Goal: Information Seeking & Learning: Learn about a topic

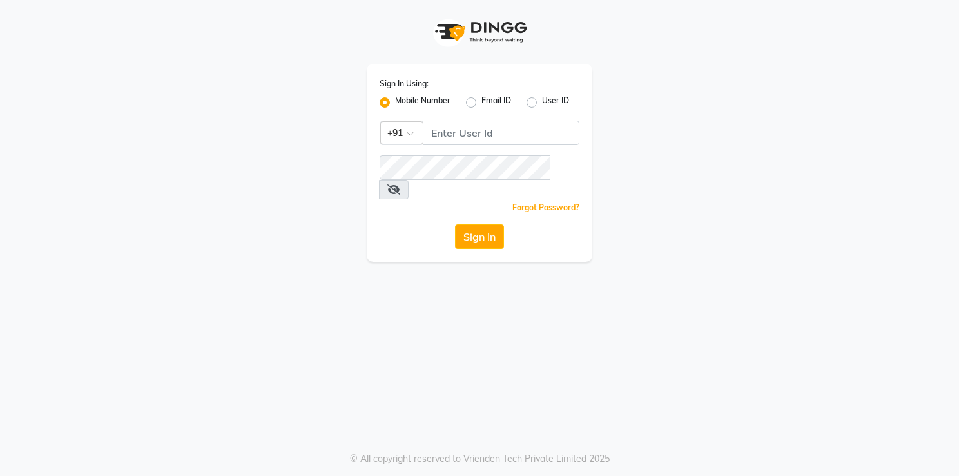
click at [477, 128] on input "Username" at bounding box center [501, 133] width 157 height 24
type input "7"
type input "7837525130"
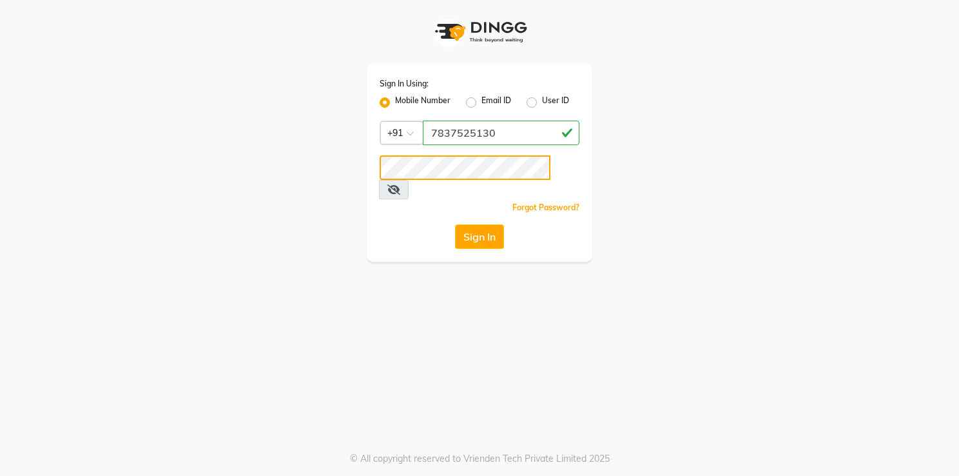
click at [455, 224] on button "Sign In" at bounding box center [479, 236] width 49 height 24
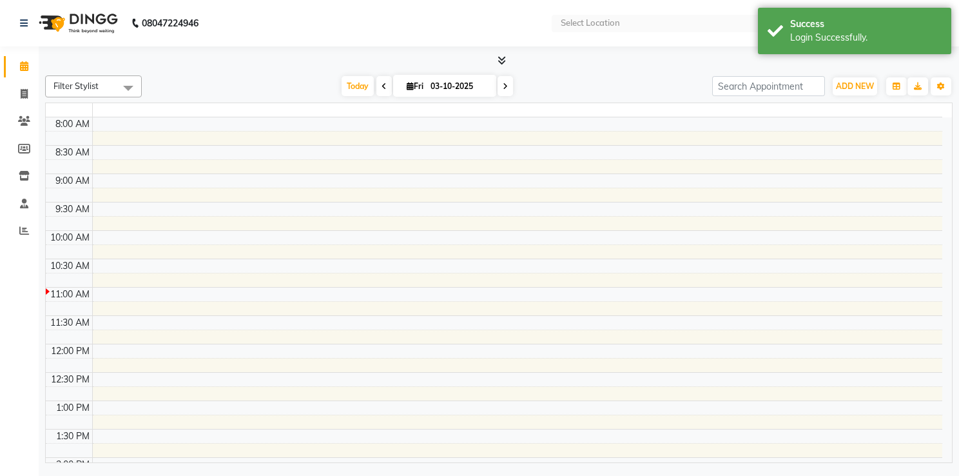
select select "en"
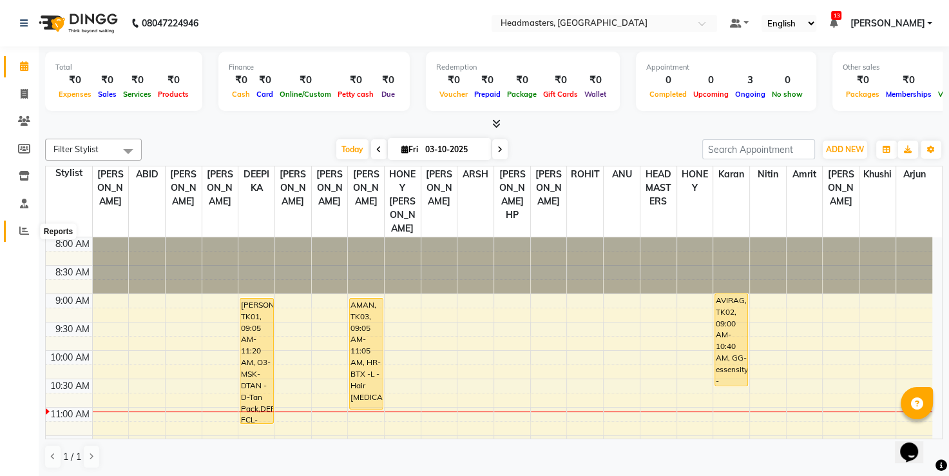
click at [32, 236] on span at bounding box center [24, 231] width 23 height 15
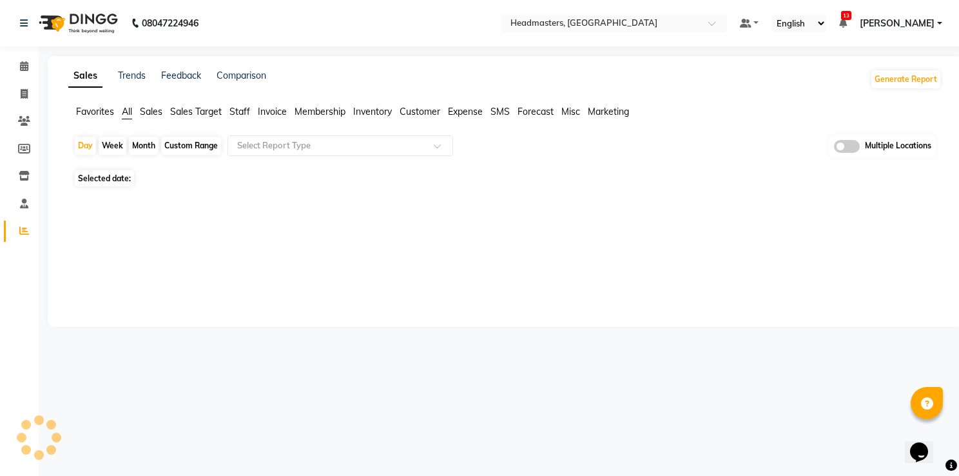
click at [90, 115] on span "Favorites" at bounding box center [95, 112] width 38 height 12
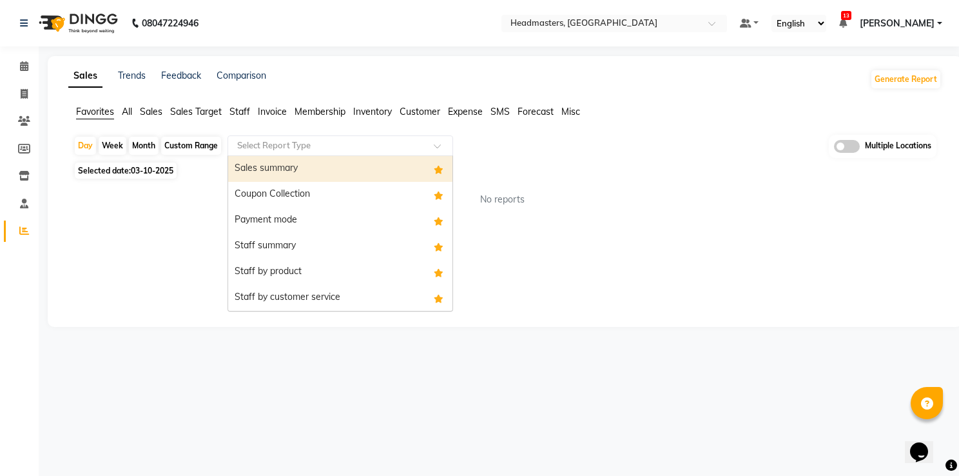
click at [271, 137] on div "Select Report Type" at bounding box center [341, 145] width 226 height 21
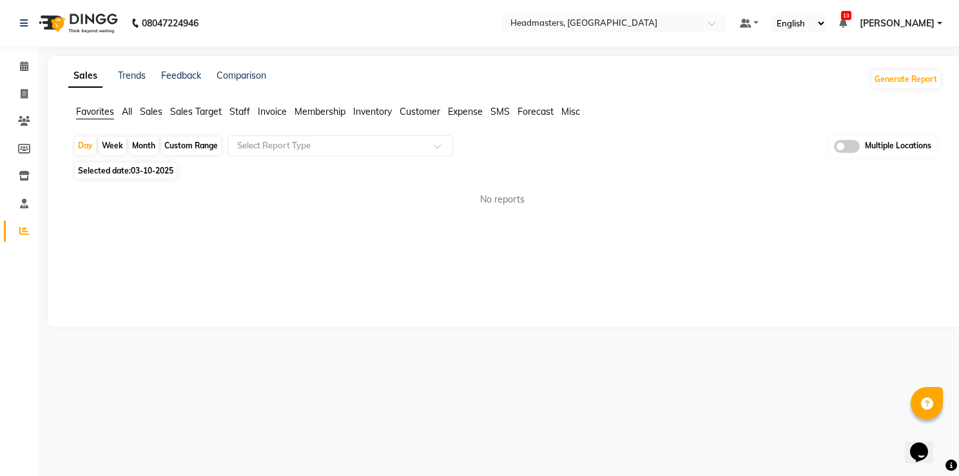
click at [128, 175] on span "Selected date: 03-10-2025" at bounding box center [126, 170] width 102 height 16
select select "10"
select select "2025"
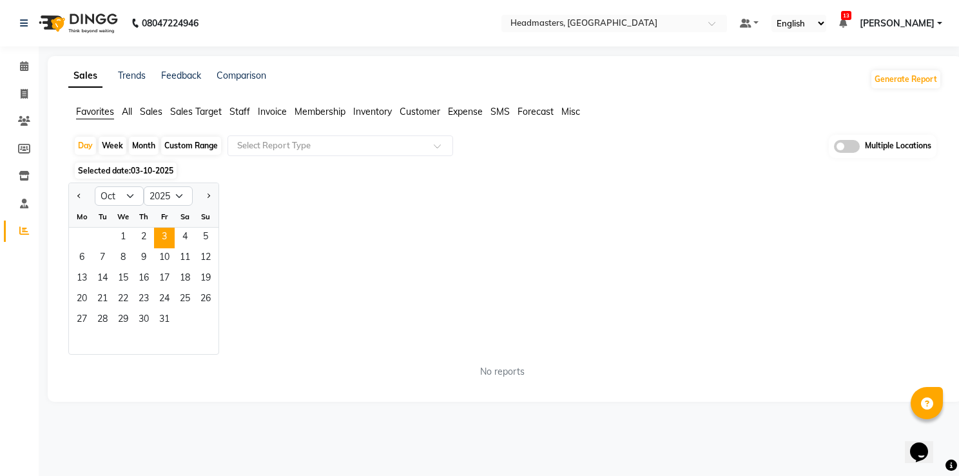
click at [72, 198] on div at bounding box center [82, 196] width 26 height 21
click at [78, 197] on span "Previous month" at bounding box center [79, 195] width 5 height 5
select select "9"
click at [104, 322] on span "30" at bounding box center [102, 320] width 21 height 21
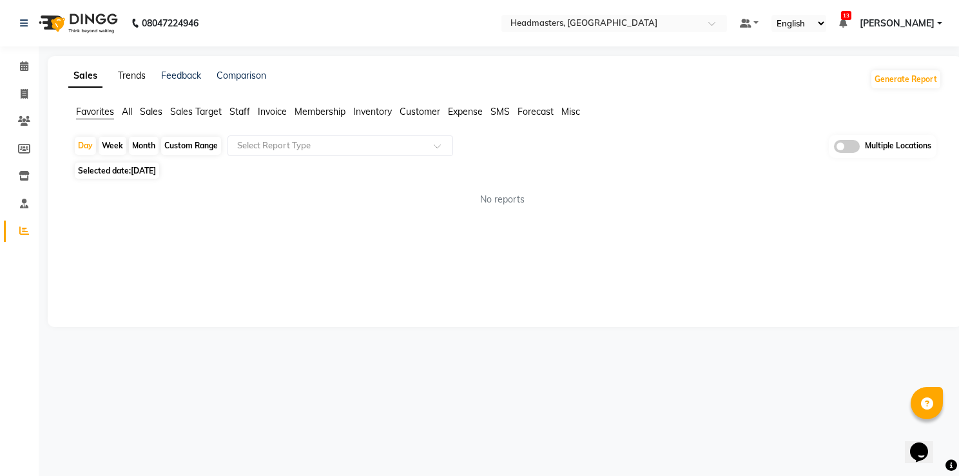
click at [131, 72] on link "Trends" at bounding box center [132, 76] width 28 height 12
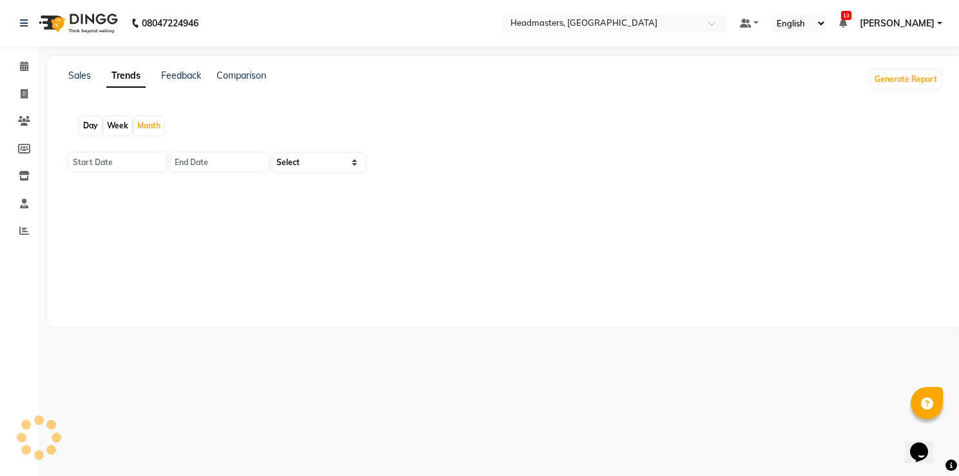
type input "01-10-2025"
type input "[DATE]"
select select "by_client"
click at [90, 127] on div "Day" at bounding box center [90, 126] width 21 height 18
type input "03-10-2025"
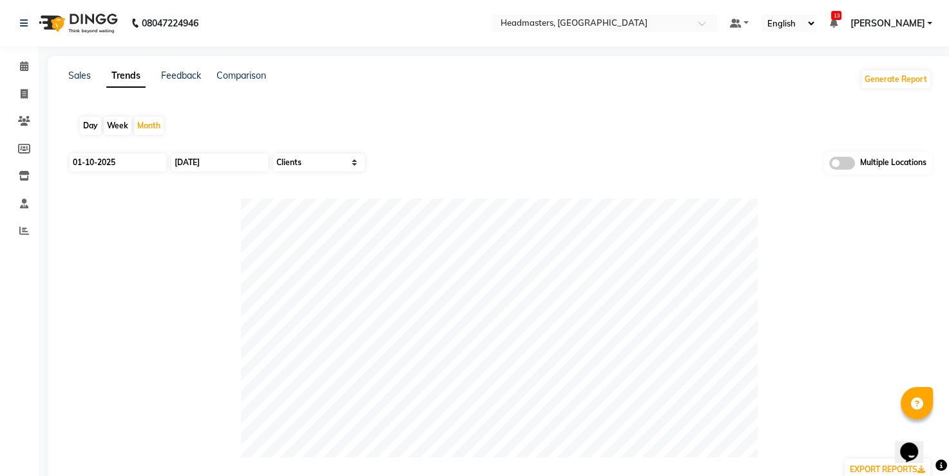
type input "03-10-2025"
click at [110, 156] on input "03-10-2025" at bounding box center [118, 162] width 97 height 18
select select "10"
select select "2025"
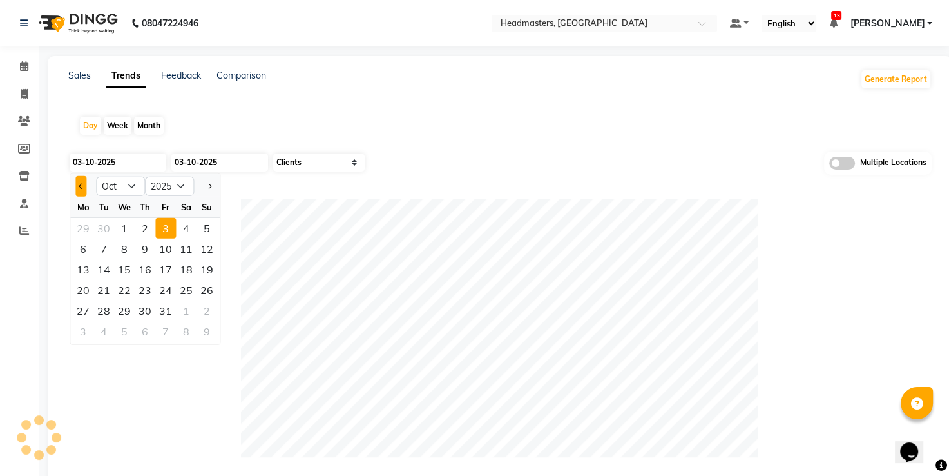
click at [85, 191] on button "Previous month" at bounding box center [80, 186] width 11 height 21
select select "9"
click at [109, 307] on div "30" at bounding box center [103, 310] width 21 height 21
type input "[DATE]"
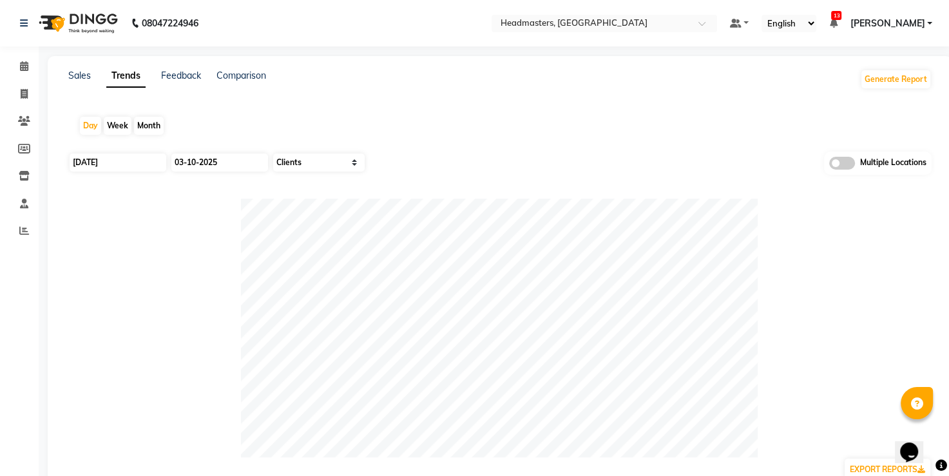
drag, startPoint x: 204, startPoint y: 151, endPoint x: 206, endPoint y: 160, distance: 9.4
click at [206, 160] on div "03-10-2025" at bounding box center [218, 162] width 97 height 21
click at [206, 160] on input "03-10-2025" at bounding box center [219, 162] width 97 height 18
select select "10"
select select "2025"
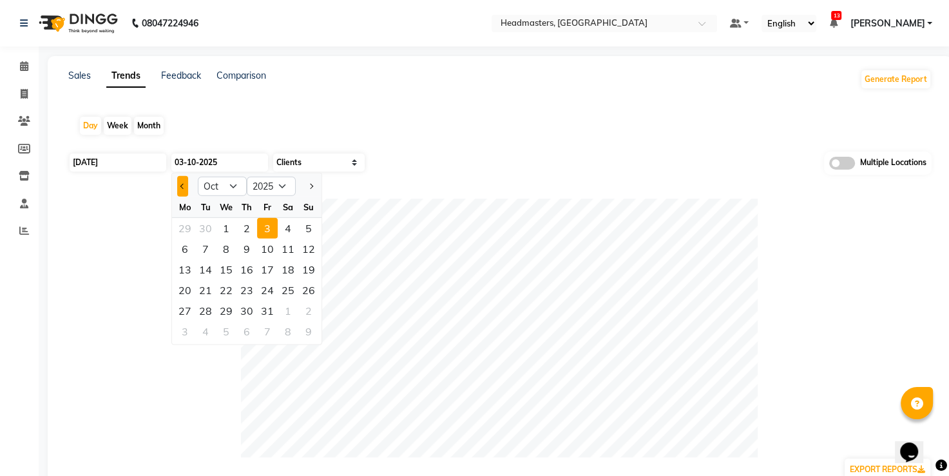
click at [182, 186] on span "Previous month" at bounding box center [182, 186] width 5 height 5
select select "9"
click at [205, 308] on div "30" at bounding box center [205, 310] width 21 height 21
type input "[DATE]"
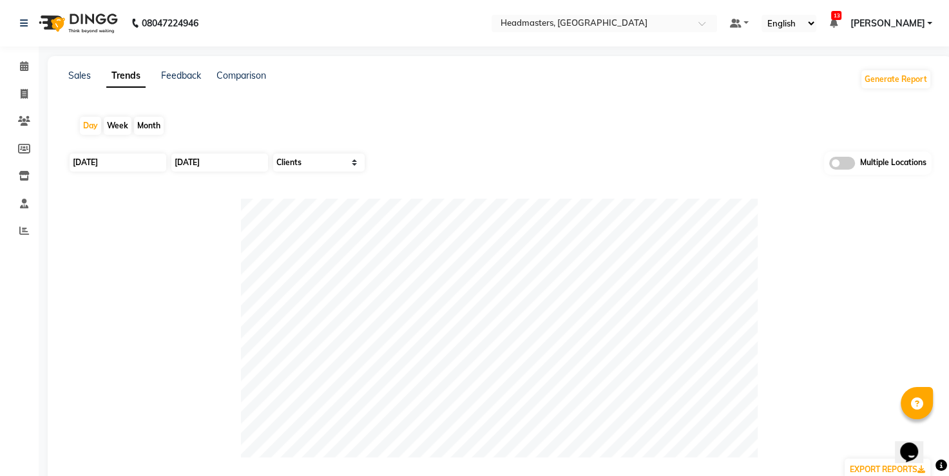
click at [460, 130] on div "Day Week Month" at bounding box center [500, 125] width 864 height 41
click at [74, 76] on link "Sales" at bounding box center [79, 76] width 23 height 12
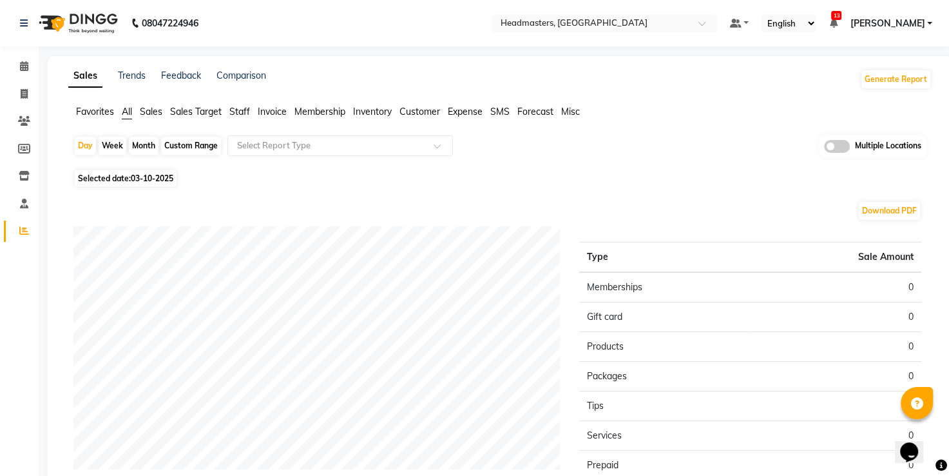
click at [100, 112] on span "Favorites" at bounding box center [95, 112] width 38 height 12
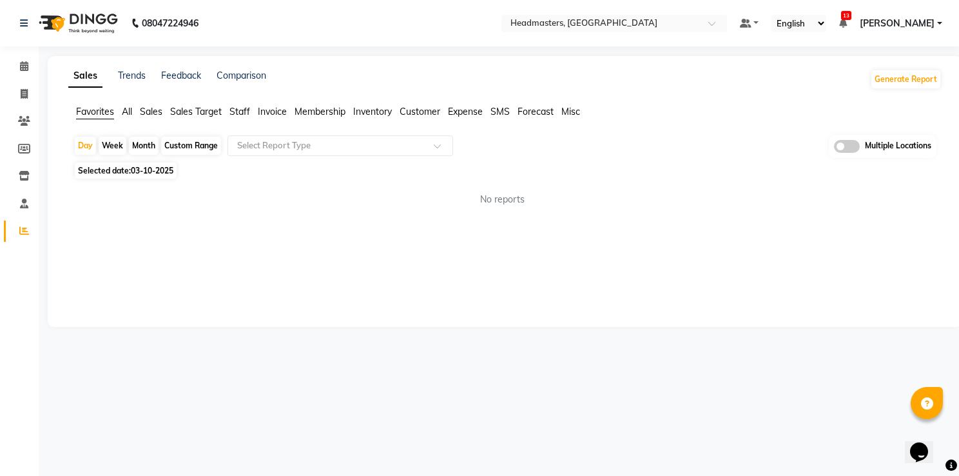
click at [137, 177] on span "Selected date: 03-10-2025" at bounding box center [126, 170] width 102 height 16
select select "10"
select select "2025"
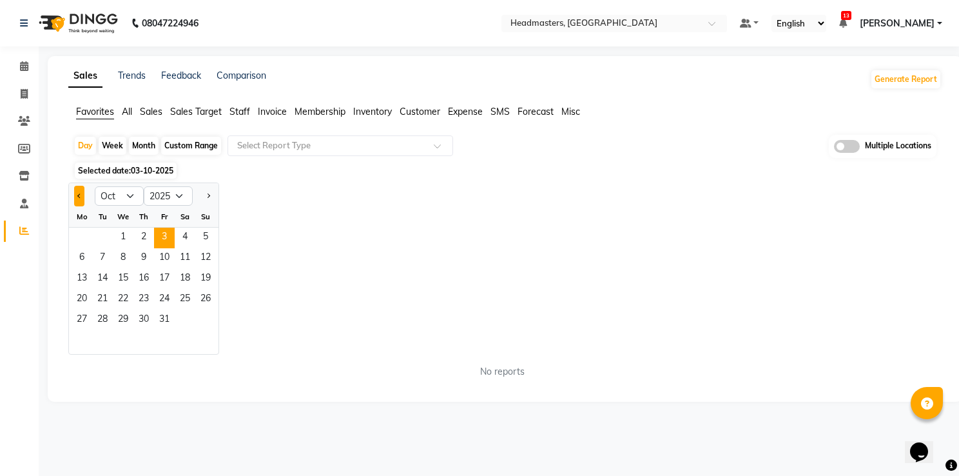
click at [80, 191] on button "Previous month" at bounding box center [79, 196] width 10 height 21
select select "9"
click at [106, 324] on span "30" at bounding box center [102, 320] width 21 height 21
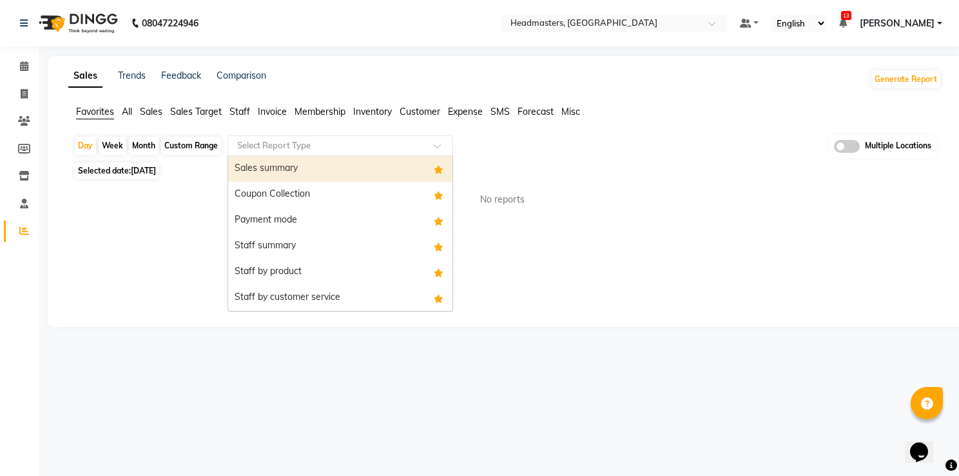
click at [309, 148] on input "text" at bounding box center [328, 145] width 186 height 13
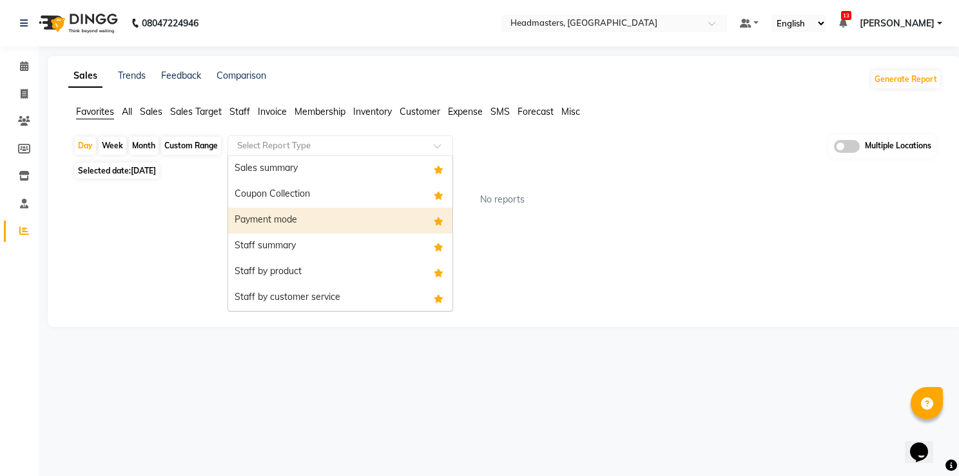
click at [307, 212] on div "Payment mode" at bounding box center [340, 221] width 224 height 26
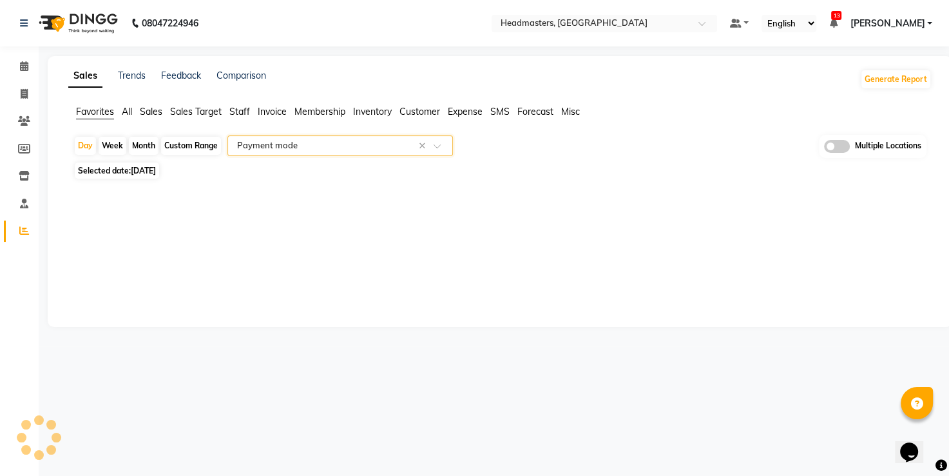
select select "full_report"
select select "csv"
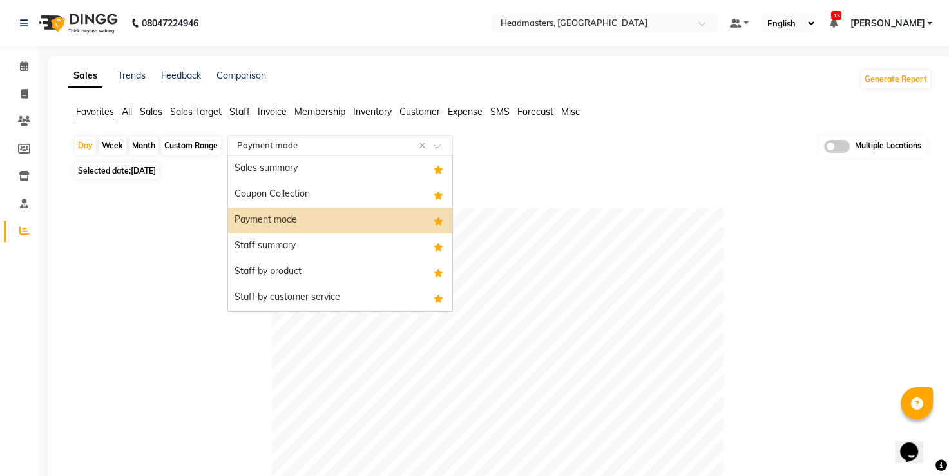
click at [306, 143] on input "text" at bounding box center [328, 145] width 186 height 13
click at [309, 185] on div "Coupon Collection" at bounding box center [340, 195] width 224 height 26
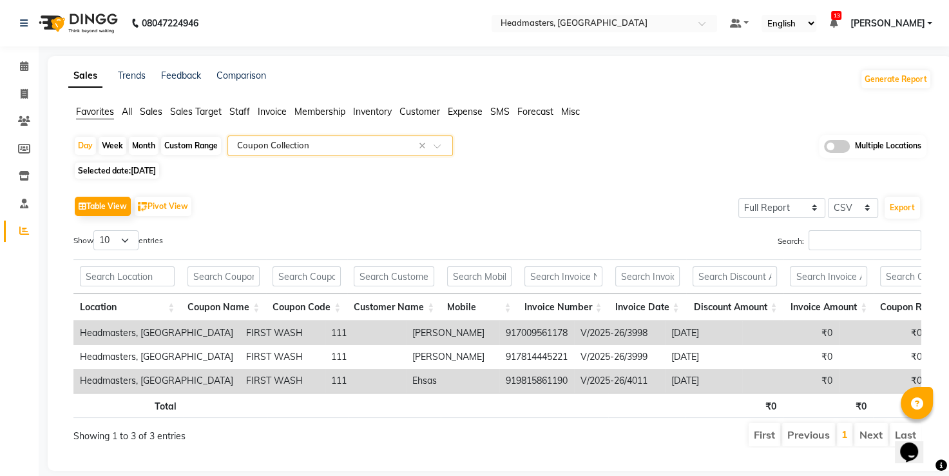
scroll to position [32, 0]
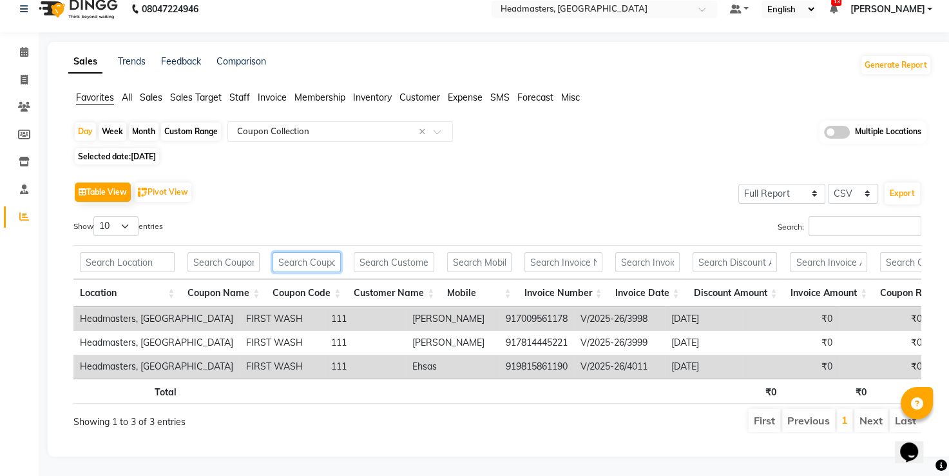
click at [289, 252] on input "text" at bounding box center [307, 262] width 68 height 20
click at [381, 150] on div "Selected date: [DATE]" at bounding box center [502, 157] width 858 height 14
click at [365, 42] on div "Sales Trends Feedback Comparison Generate Report Favorites All Sales Sales Targ…" at bounding box center [500, 249] width 905 height 414
click at [132, 55] on div "Trends" at bounding box center [132, 65] width 28 height 21
click at [132, 55] on link "Trends" at bounding box center [132, 61] width 28 height 12
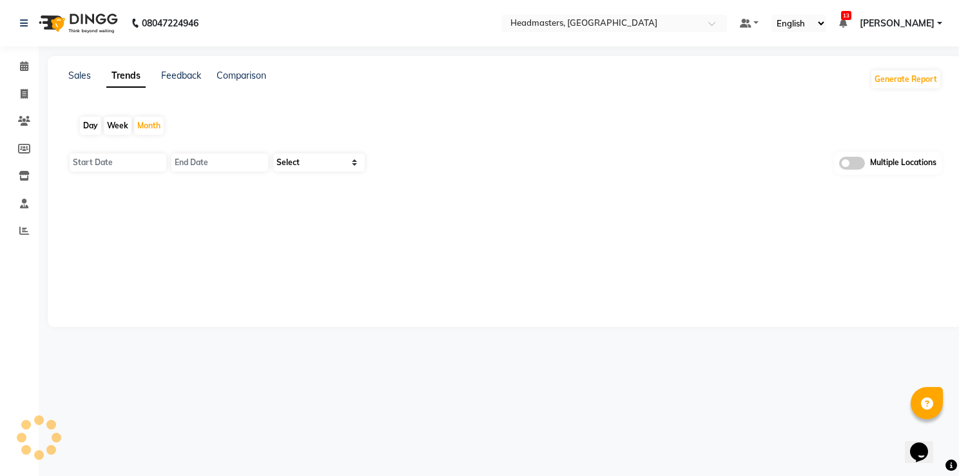
type input "01-10-2025"
type input "[DATE]"
select select "by_client"
click at [94, 126] on div "Day" at bounding box center [90, 126] width 21 height 18
type input "03-10-2025"
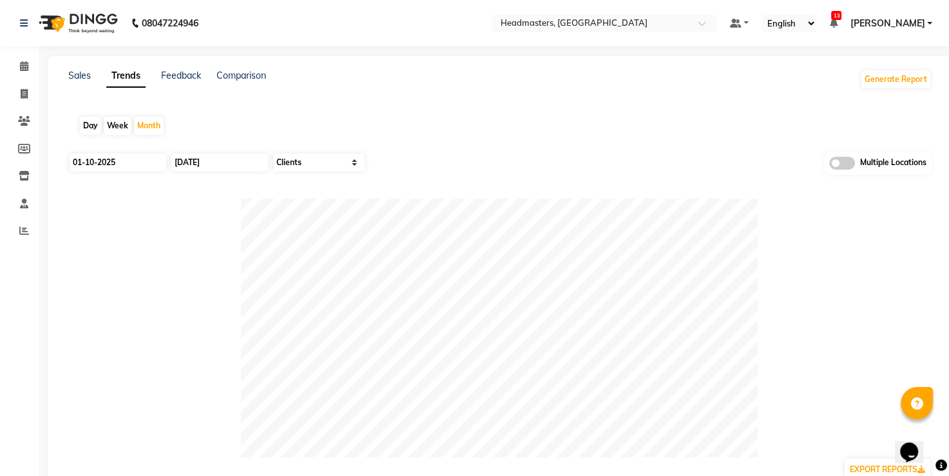
type input "03-10-2025"
click at [107, 159] on input "03-10-2025" at bounding box center [118, 162] width 97 height 18
select select "10"
select select "2025"
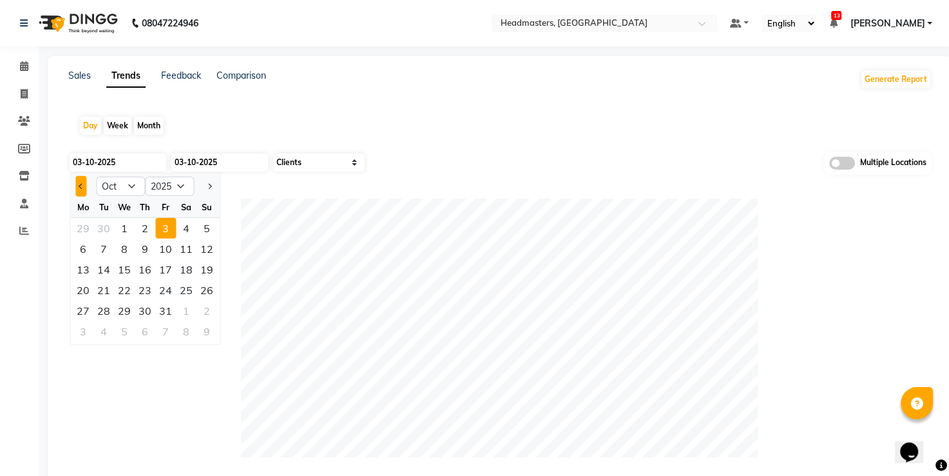
click at [81, 187] on span "Previous month" at bounding box center [81, 186] width 5 height 5
select select "9"
click at [105, 306] on div "30" at bounding box center [103, 310] width 21 height 21
type input "[DATE]"
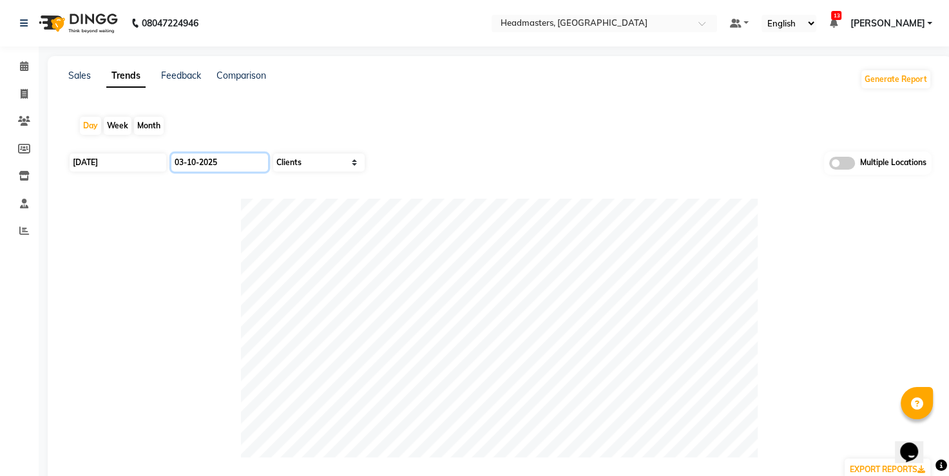
click at [211, 159] on input "03-10-2025" at bounding box center [219, 162] width 97 height 18
select select "10"
select select "2025"
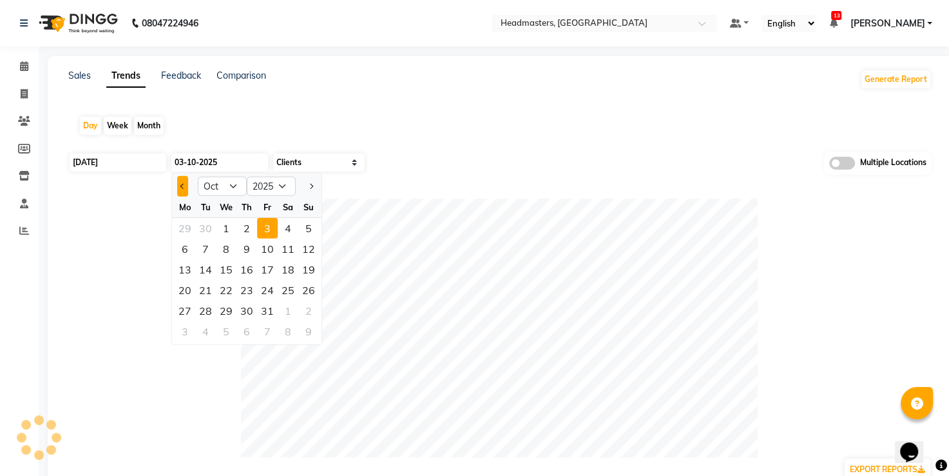
click at [186, 185] on button "Previous month" at bounding box center [182, 186] width 11 height 21
select select "9"
click at [211, 305] on div "30" at bounding box center [205, 310] width 21 height 21
type input "[DATE]"
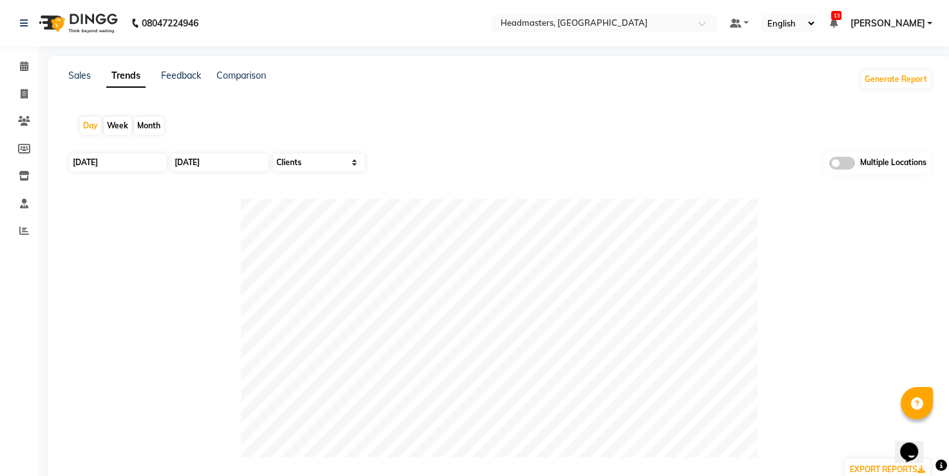
click at [363, 131] on div "Day Week Month" at bounding box center [500, 125] width 864 height 41
click at [77, 70] on link "Sales" at bounding box center [79, 76] width 23 height 12
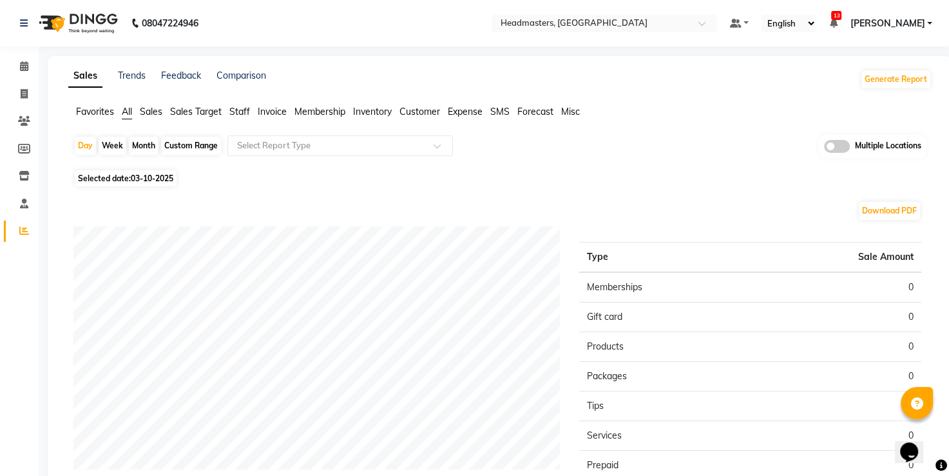
click at [97, 110] on span "Favorites" at bounding box center [95, 112] width 38 height 12
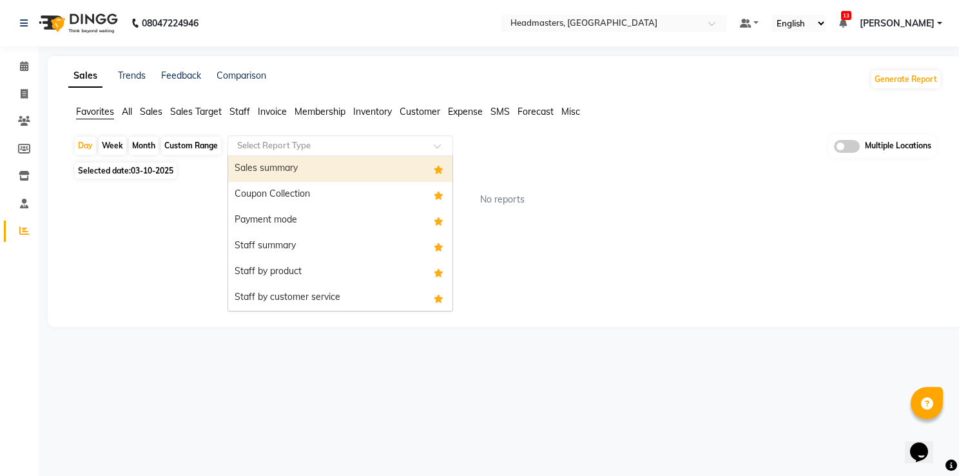
click at [284, 149] on input "text" at bounding box center [328, 145] width 186 height 13
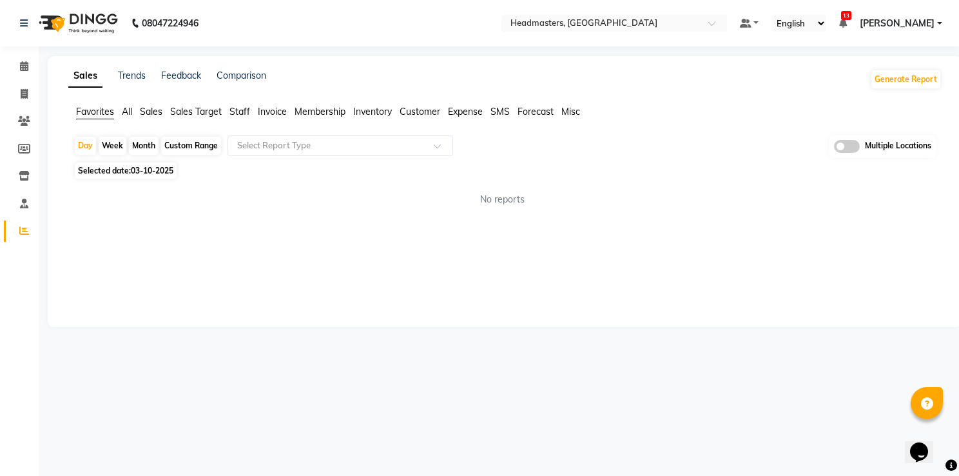
click at [161, 169] on span "03-10-2025" at bounding box center [152, 171] width 43 height 10
select select "10"
select select "2025"
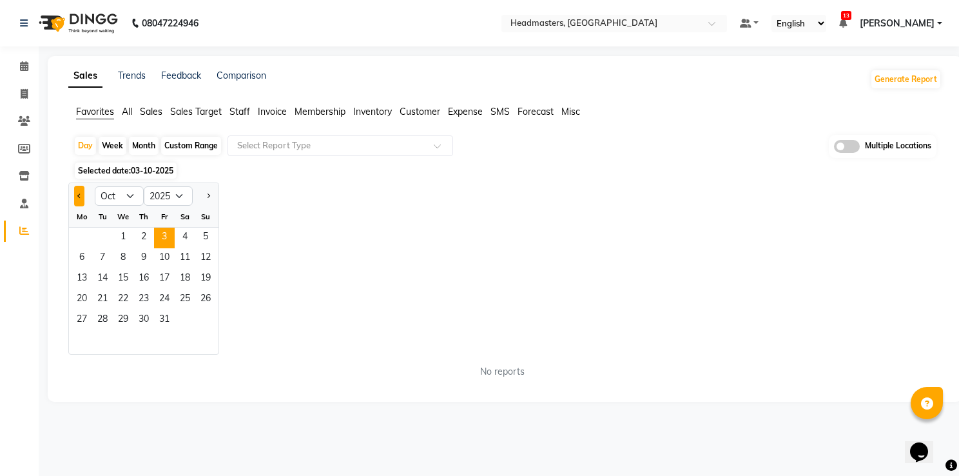
click at [82, 202] on button "Previous month" at bounding box center [79, 196] width 10 height 21
select select "9"
click at [101, 317] on span "30" at bounding box center [102, 320] width 21 height 21
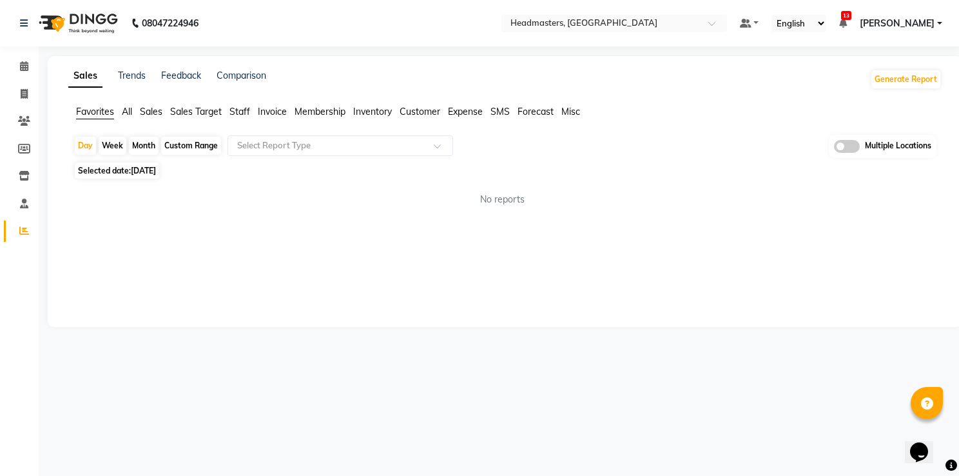
click at [333, 155] on div "Day Week Month Custom Range Select Report Type Multiple Locations" at bounding box center [504, 147] width 863 height 24
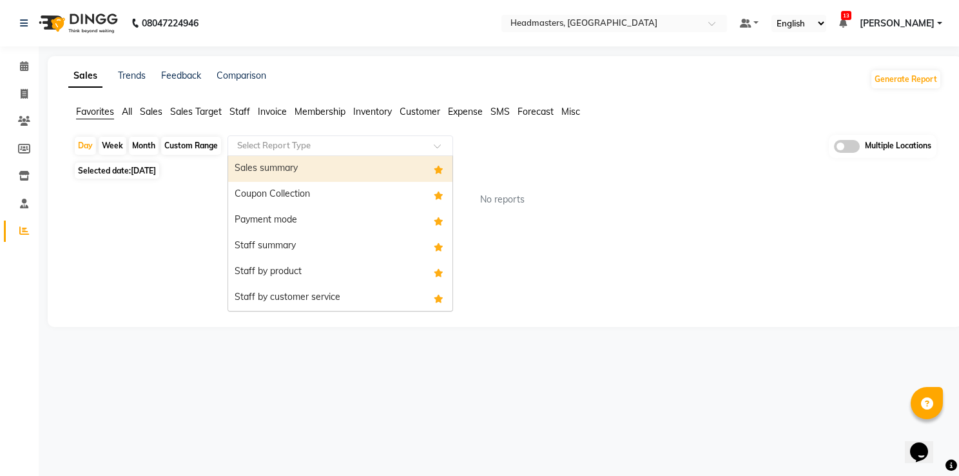
click at [363, 139] on input "text" at bounding box center [328, 145] width 186 height 13
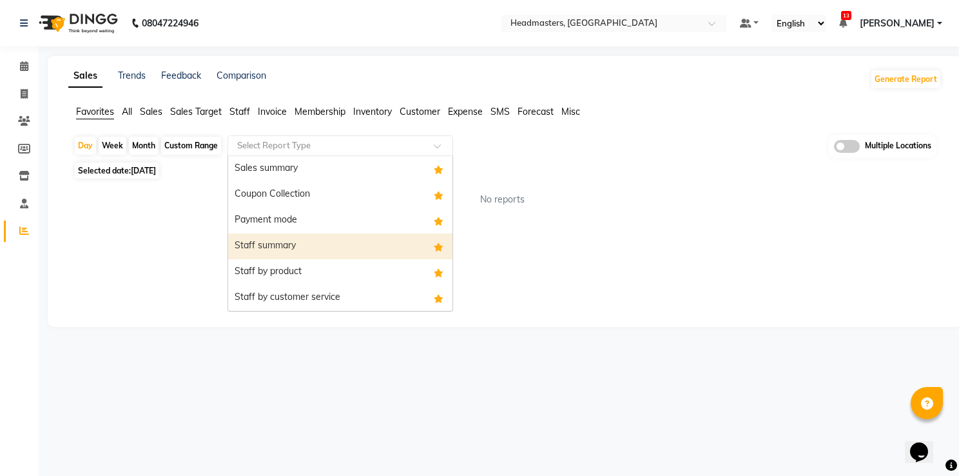
click at [306, 238] on div "Staff summary" at bounding box center [340, 246] width 224 height 26
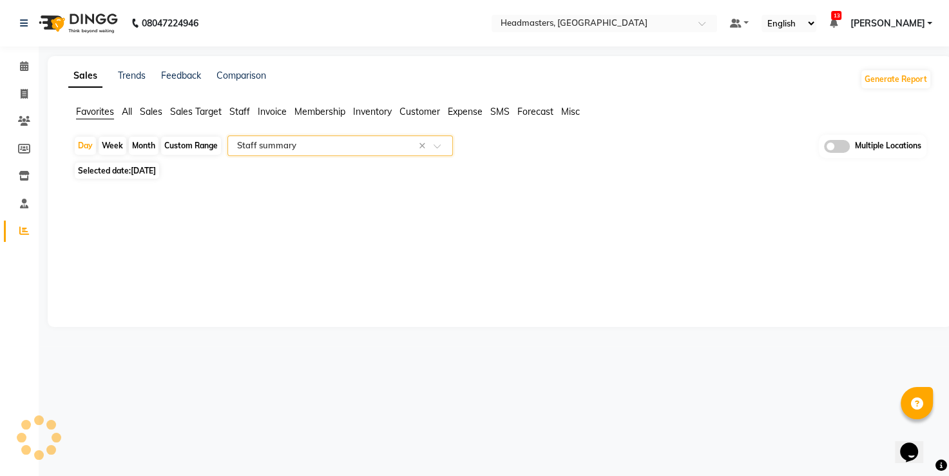
select select "full_report"
select select "csv"
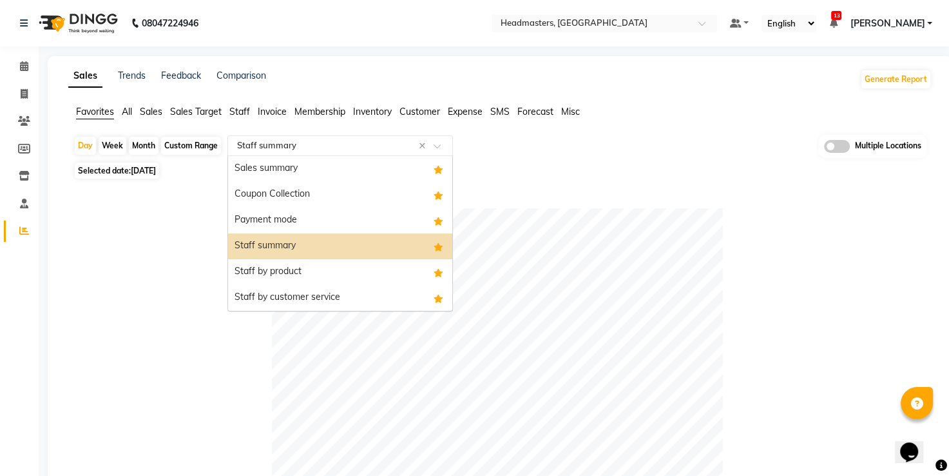
click at [270, 139] on input "text" at bounding box center [328, 145] width 186 height 13
click at [284, 200] on div "Coupon Collection" at bounding box center [340, 195] width 224 height 26
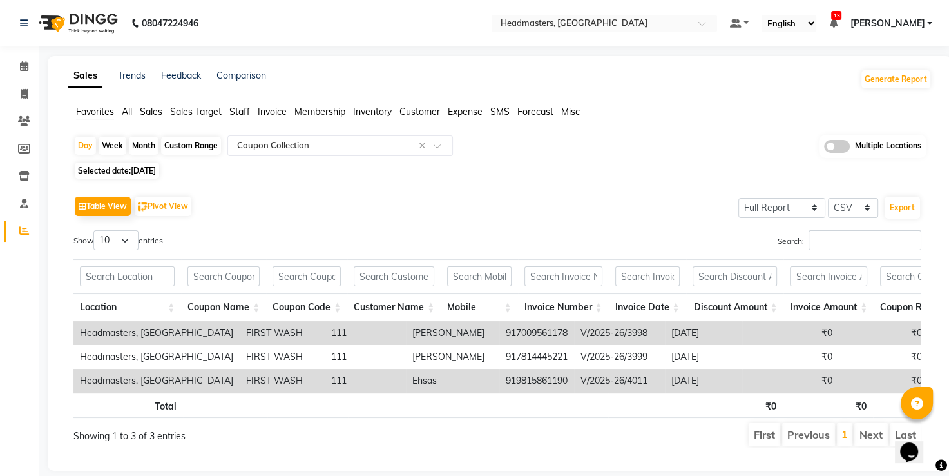
click at [477, 196] on div "Table View Pivot View Select Full Report Filtered Report Select CSV PDF Export" at bounding box center [497, 206] width 848 height 27
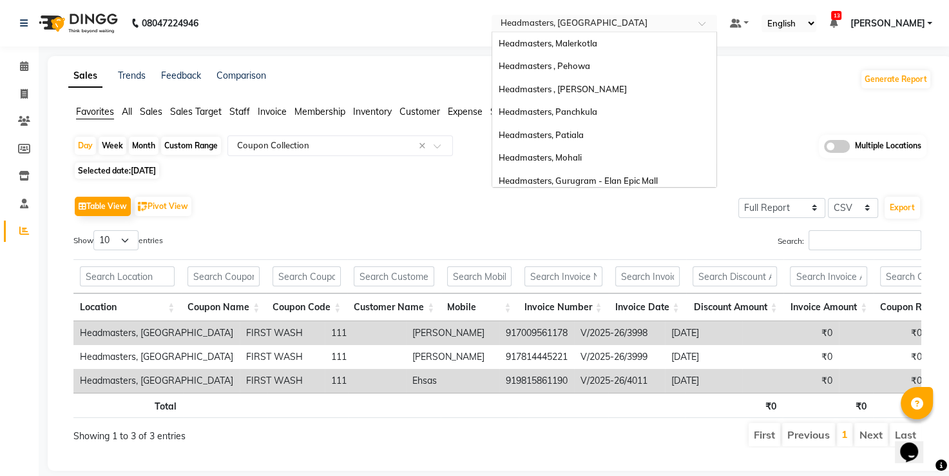
scroll to position [142, 0]
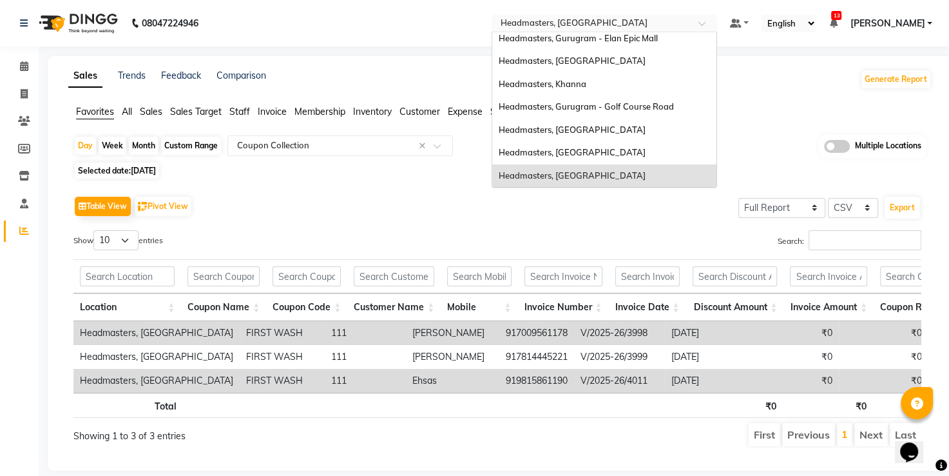
click at [654, 19] on input "text" at bounding box center [591, 24] width 187 height 13
click at [611, 125] on div "Headmasters, [GEOGRAPHIC_DATA]" at bounding box center [604, 130] width 224 height 23
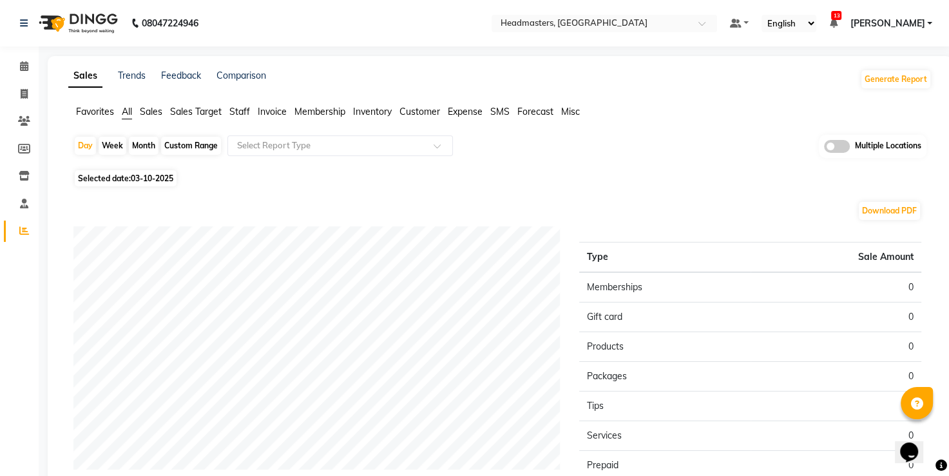
click at [113, 106] on span "Favorites" at bounding box center [95, 112] width 38 height 12
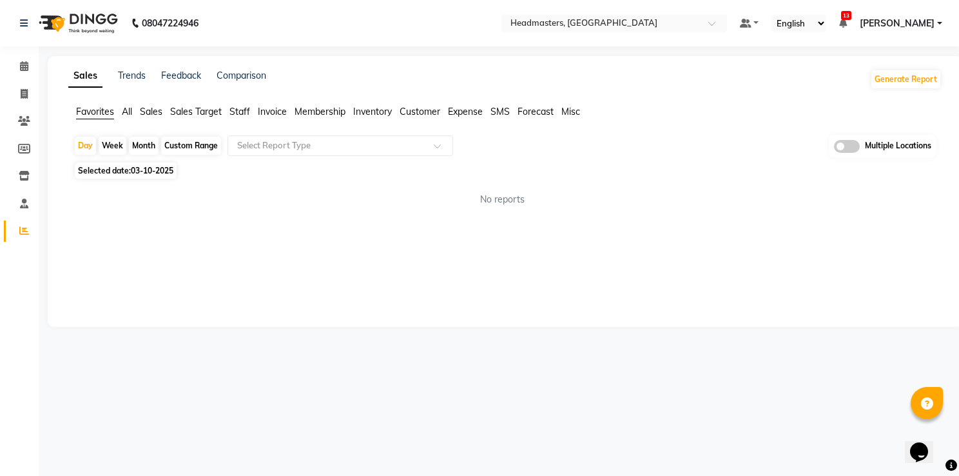
click at [137, 167] on span "03-10-2025" at bounding box center [152, 171] width 43 height 10
select select "10"
select select "2025"
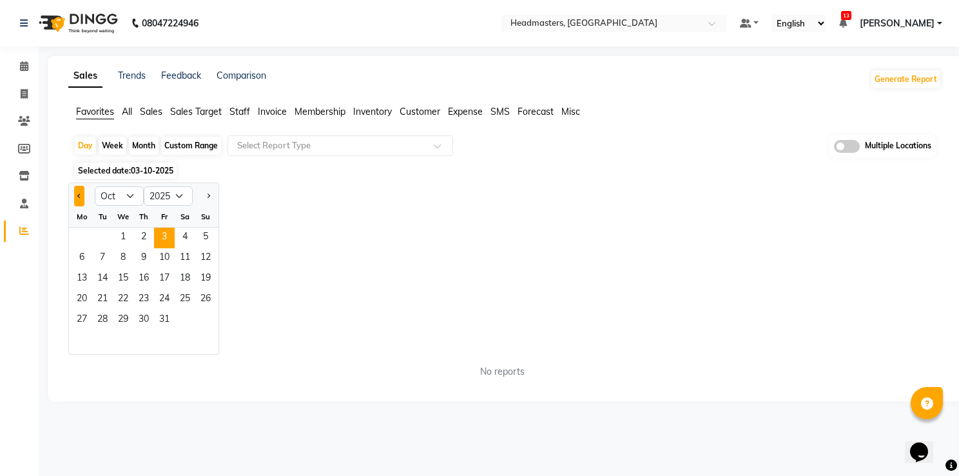
click at [78, 195] on span "Previous month" at bounding box center [79, 195] width 5 height 5
select select "9"
click at [100, 313] on span "30" at bounding box center [102, 320] width 21 height 21
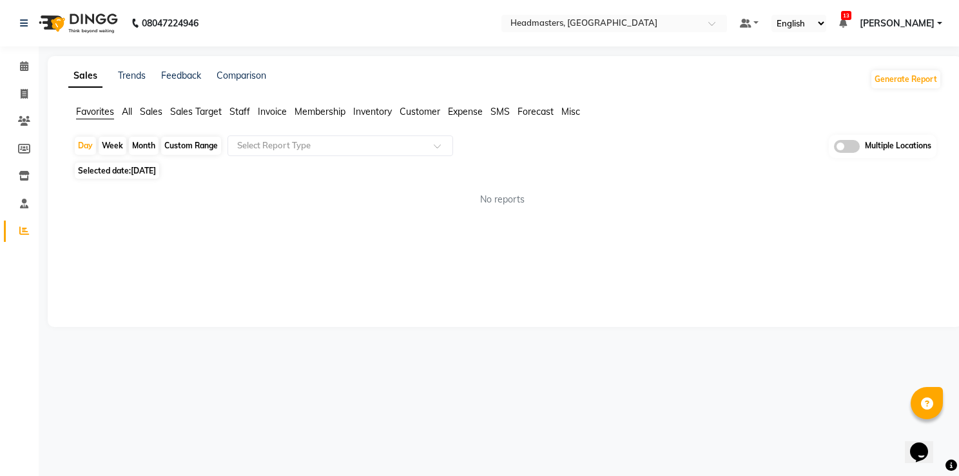
click at [286, 231] on div "Sales Trends Feedback Comparison Generate Report Favorites All Sales Sales Targ…" at bounding box center [505, 191] width 915 height 271
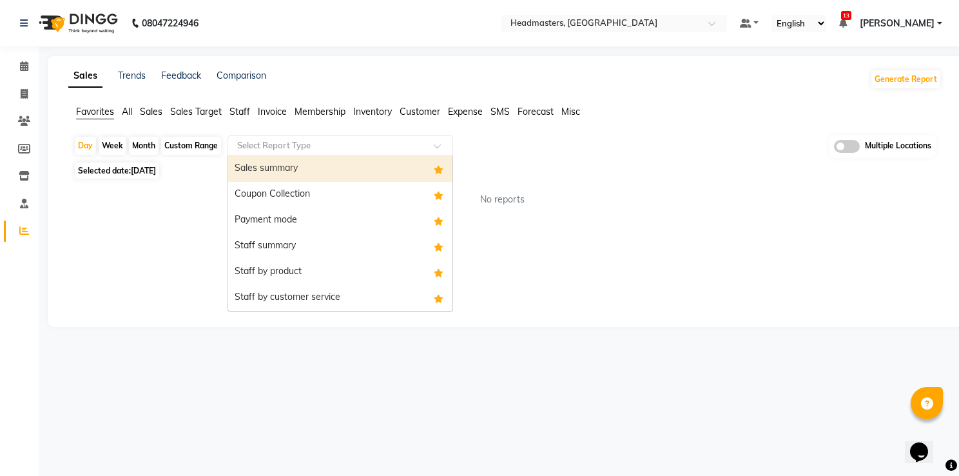
click at [333, 139] on input "text" at bounding box center [328, 145] width 186 height 13
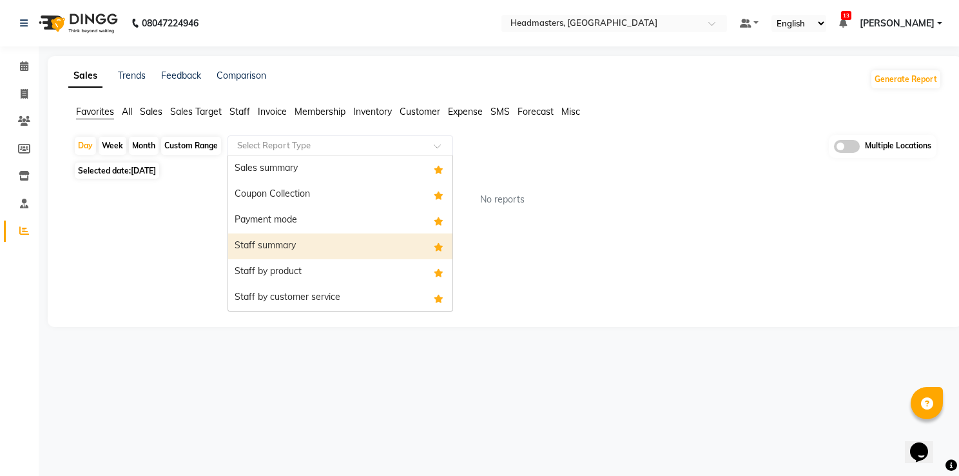
click at [317, 253] on div "Staff summary" at bounding box center [340, 246] width 224 height 26
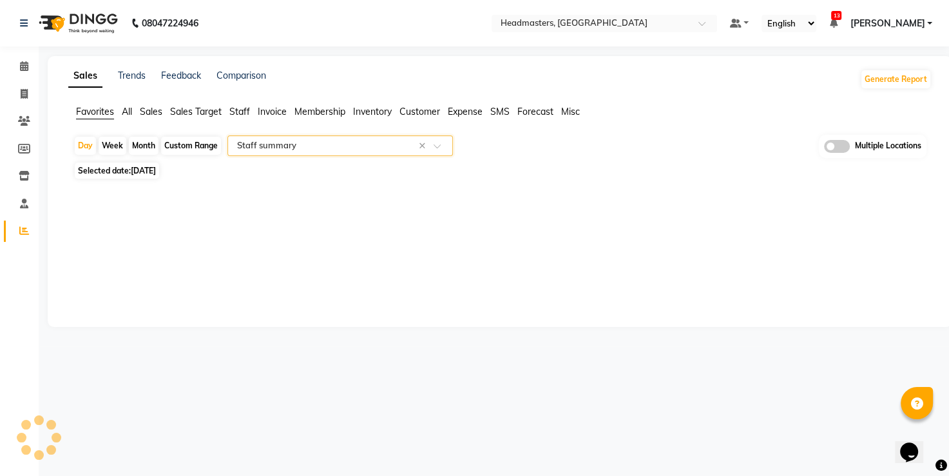
select select "full_report"
select select "csv"
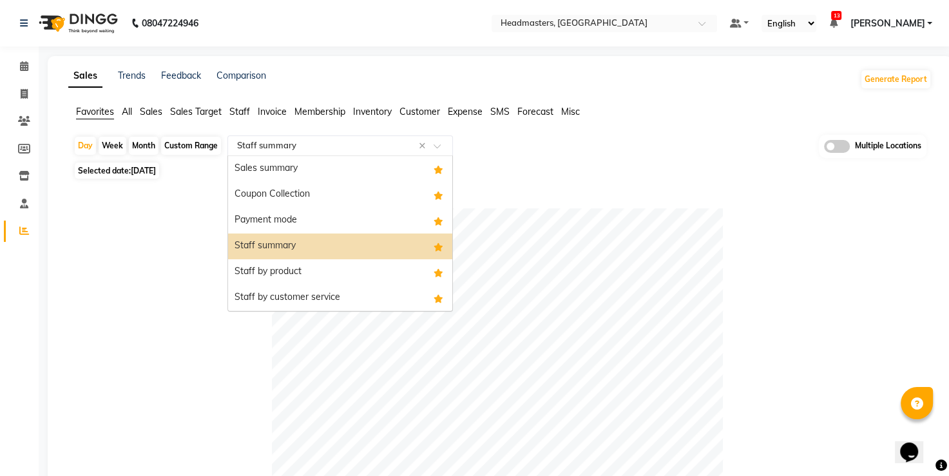
click at [280, 139] on input "text" at bounding box center [328, 145] width 186 height 13
click at [289, 200] on div "Coupon Collection" at bounding box center [340, 195] width 224 height 26
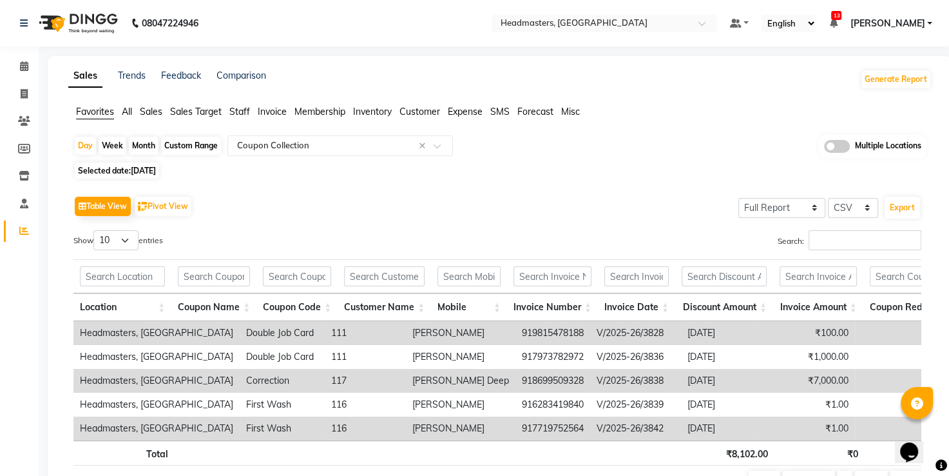
click at [104, 110] on span "Favorites" at bounding box center [95, 112] width 38 height 12
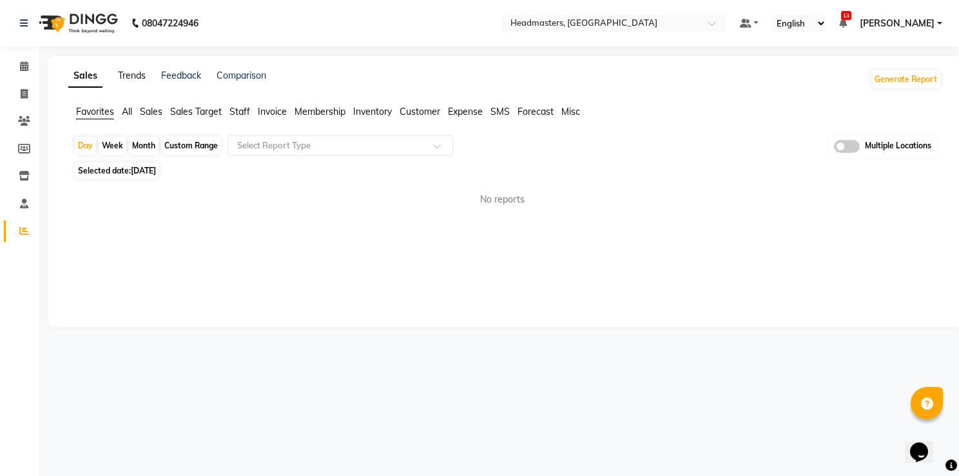
click at [130, 76] on link "Trends" at bounding box center [132, 76] width 28 height 12
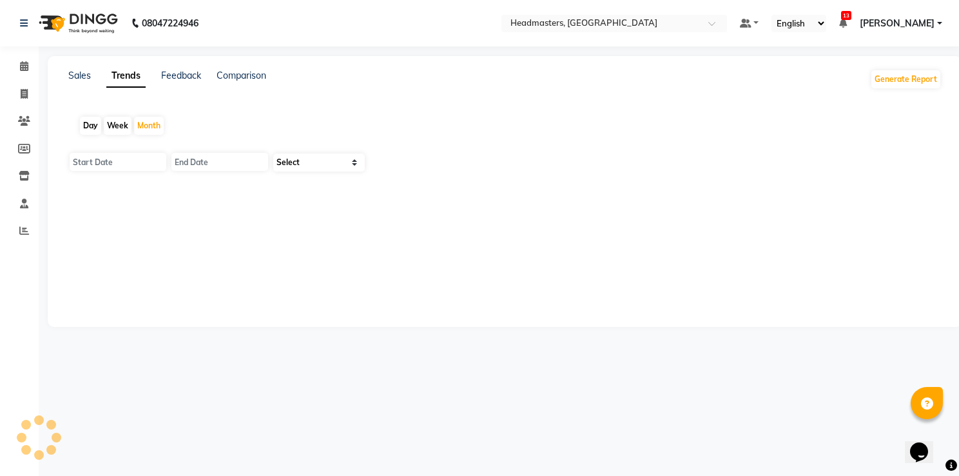
type input "01-10-2025"
type input "[DATE]"
select select "by_client"
click at [99, 123] on div "Day" at bounding box center [90, 126] width 21 height 18
type input "03-10-2025"
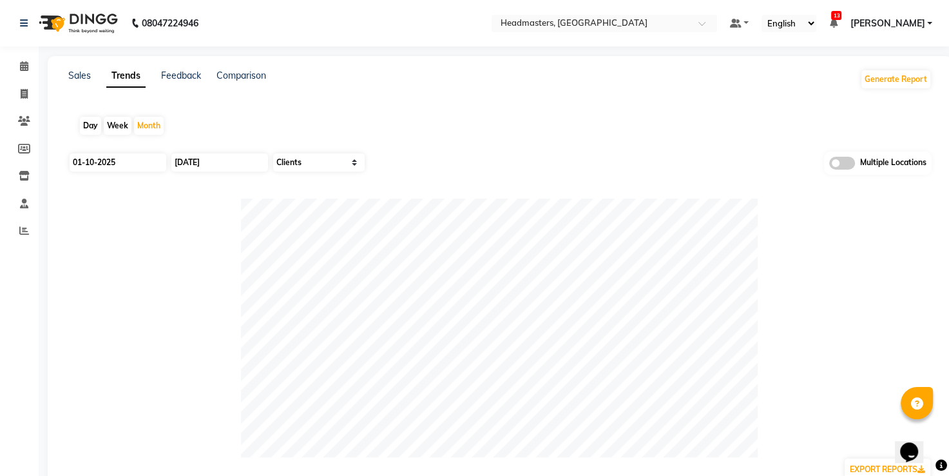
type input "03-10-2025"
click at [124, 171] on div "03-10-2025" at bounding box center [116, 162] width 97 height 21
click at [137, 157] on input "03-10-2025" at bounding box center [118, 162] width 97 height 18
select select "10"
select select "2025"
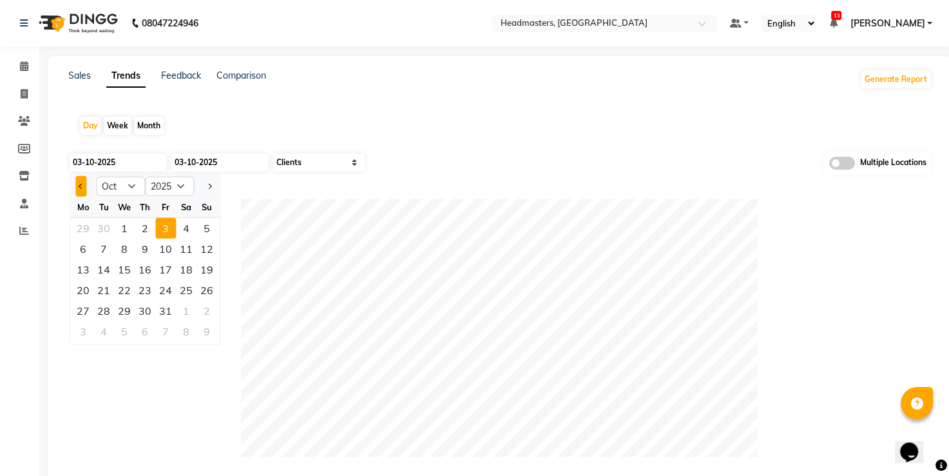
click at [80, 184] on span "Previous month" at bounding box center [81, 186] width 5 height 5
select select "9"
click at [107, 305] on div "30" at bounding box center [103, 310] width 21 height 21
type input "[DATE]"
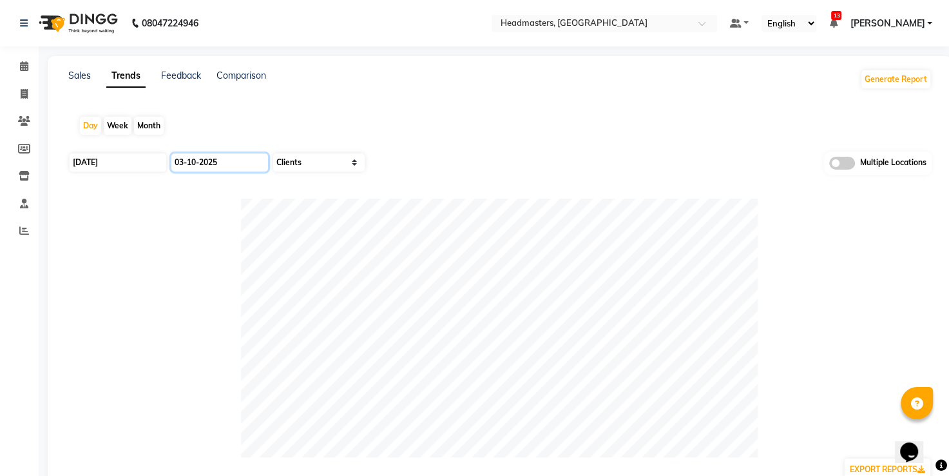
click at [200, 155] on input "03-10-2025" at bounding box center [219, 162] width 97 height 18
select select "10"
select select "2025"
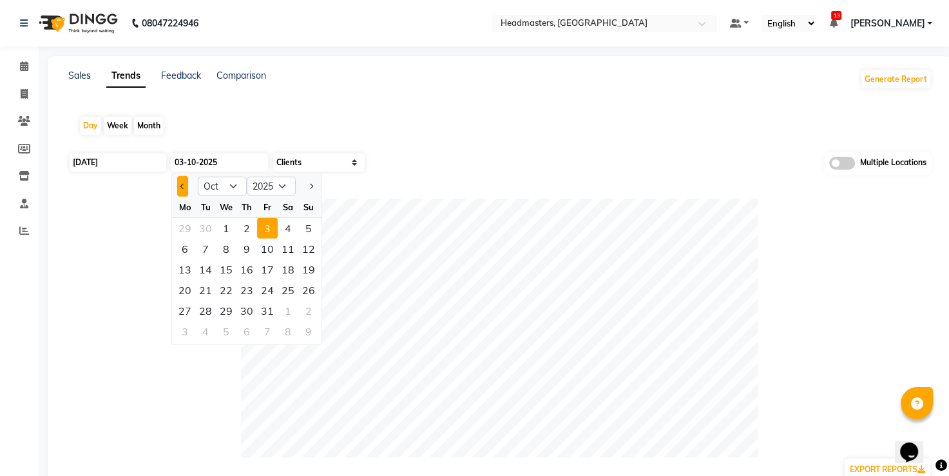
click at [177, 187] on button "Previous month" at bounding box center [182, 186] width 11 height 21
select select "9"
click at [211, 299] on div "23" at bounding box center [205, 290] width 21 height 21
type input "23-09-2025"
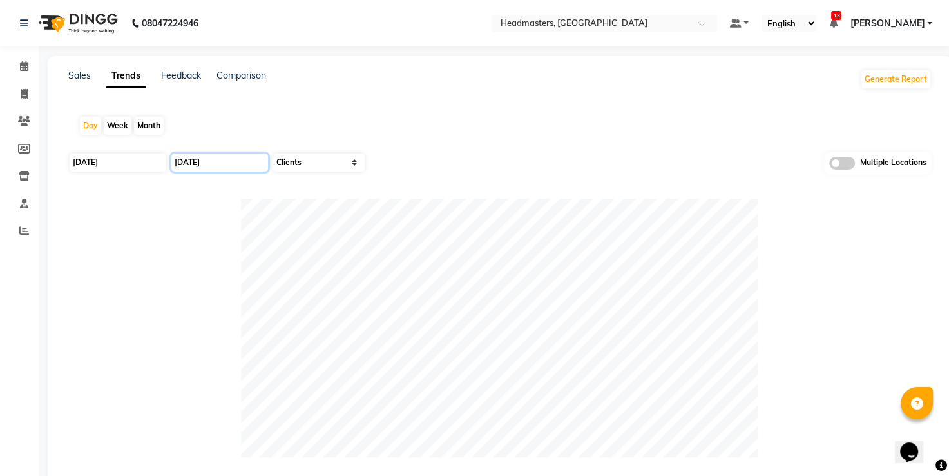
click at [215, 160] on input "23-09-2025" at bounding box center [219, 162] width 97 height 18
select select "9"
select select "2025"
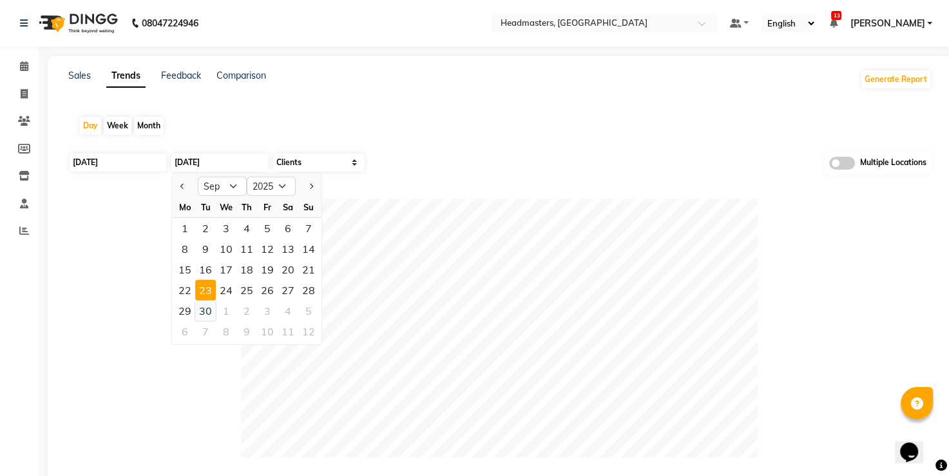
click at [206, 307] on div "30" at bounding box center [205, 310] width 21 height 21
type input "[DATE]"
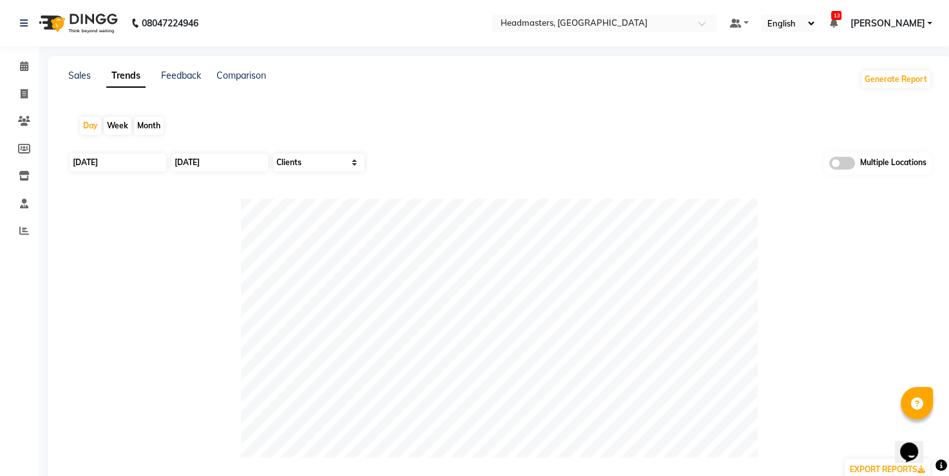
click at [351, 141] on div "Day Week Month" at bounding box center [500, 125] width 864 height 41
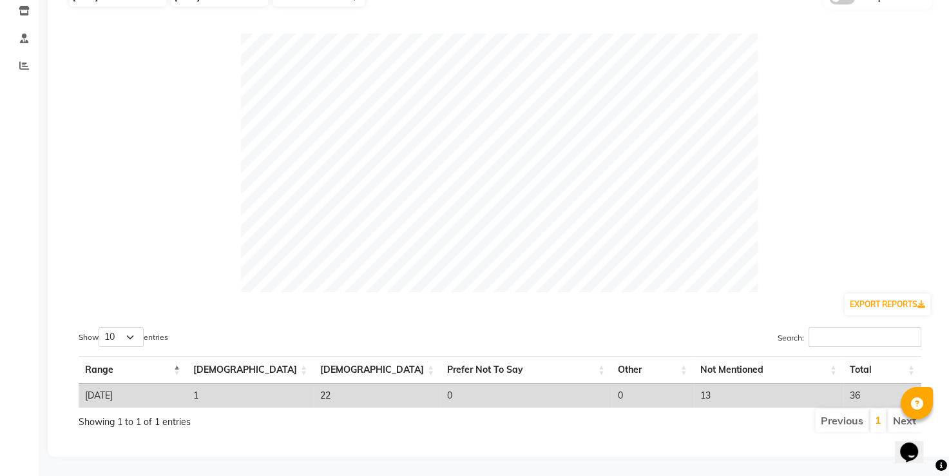
click at [766, 197] on div at bounding box center [500, 163] width 864 height 258
click at [741, 0] on html "08047224946 Select Location × Headmasters, Batala Default Panel My Panel Englis…" at bounding box center [474, 73] width 949 height 476
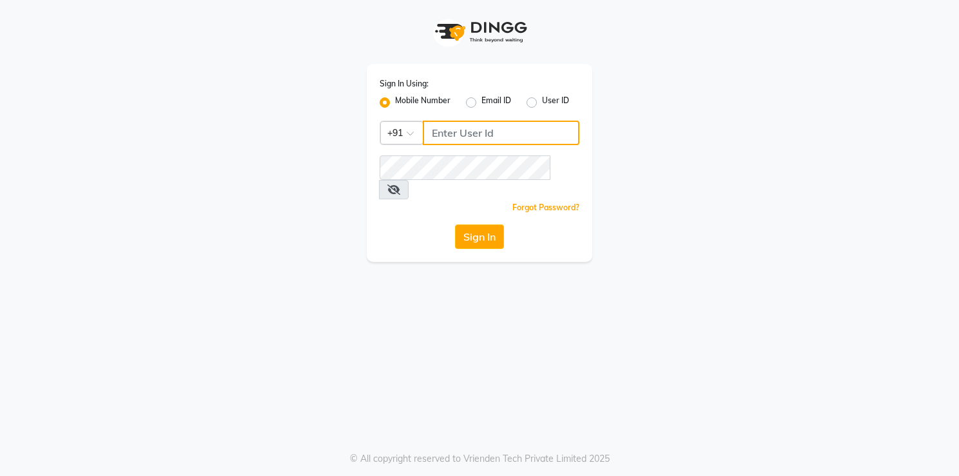
click at [454, 137] on input "Username" at bounding box center [501, 133] width 157 height 24
type input "7"
type input "7837525130"
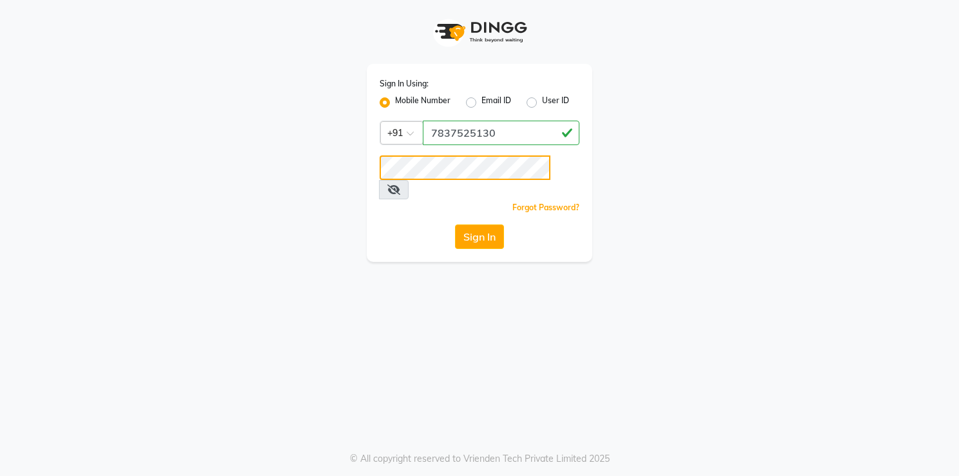
click at [455, 224] on button "Sign In" at bounding box center [479, 236] width 49 height 24
